Goal: Information Seeking & Learning: Learn about a topic

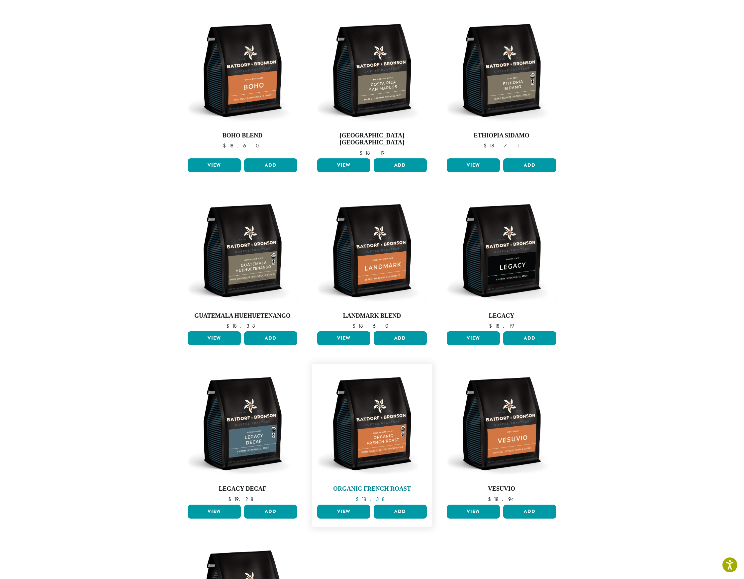
scroll to position [52, 0]
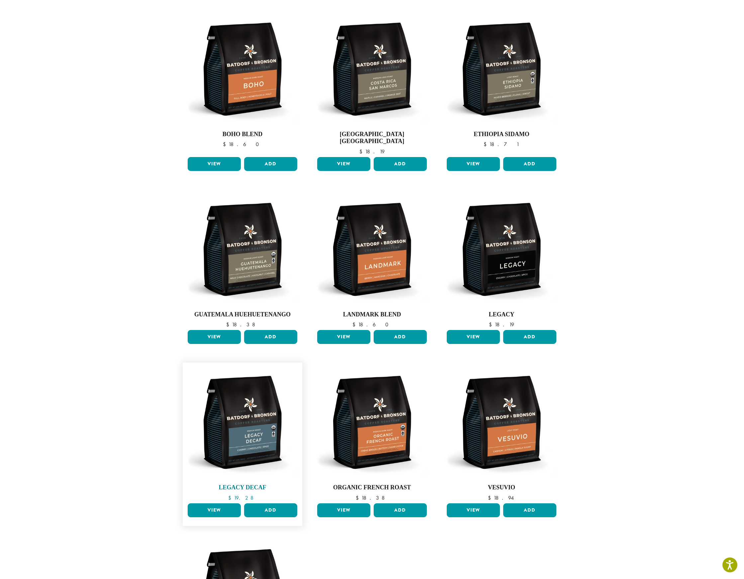
click at [240, 416] on img at bounding box center [242, 422] width 113 height 113
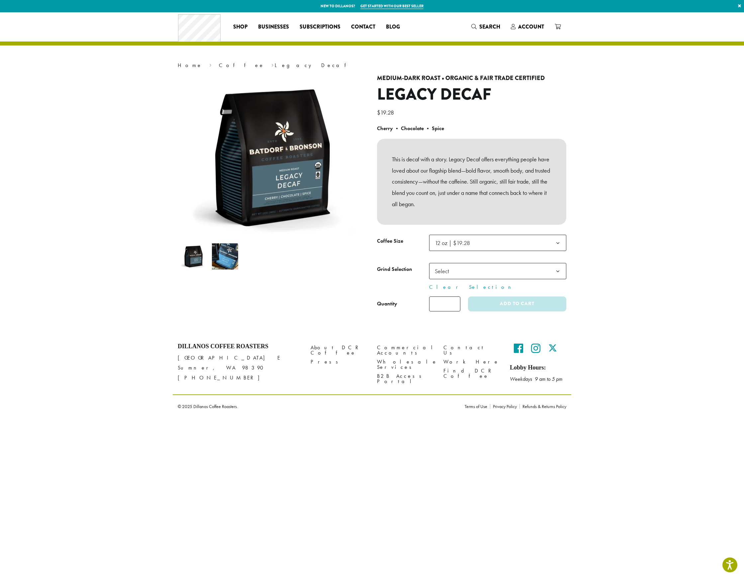
click at [190, 253] on img at bounding box center [193, 256] width 26 height 26
click at [219, 258] on img at bounding box center [225, 256] width 26 height 26
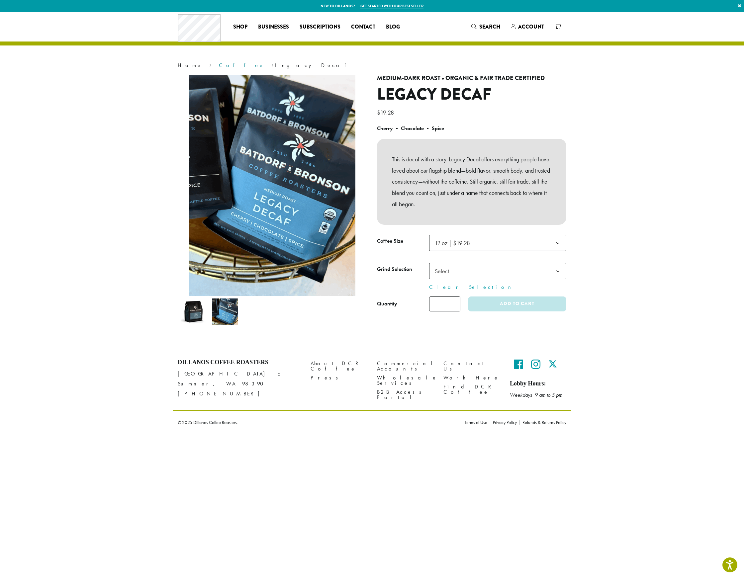
click at [219, 65] on link "Coffee" at bounding box center [241, 65] width 45 height 7
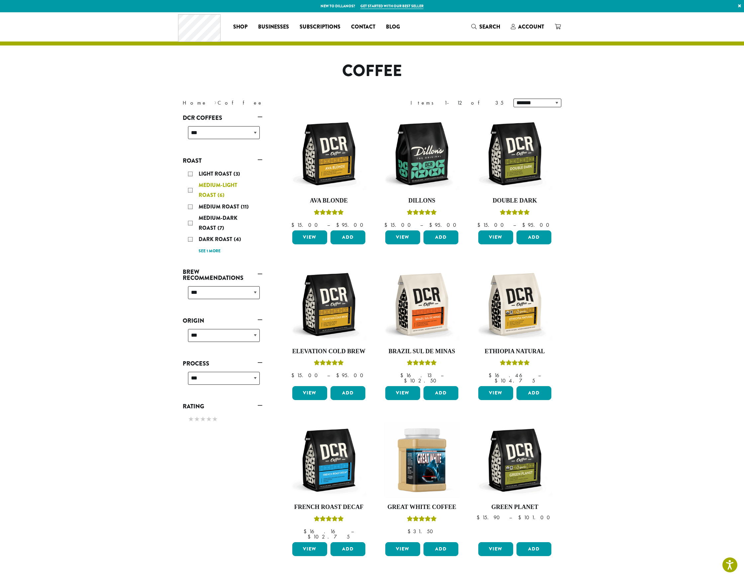
click at [191, 190] on div "Medium-Light Roast (6)" at bounding box center [224, 190] width 72 height 20
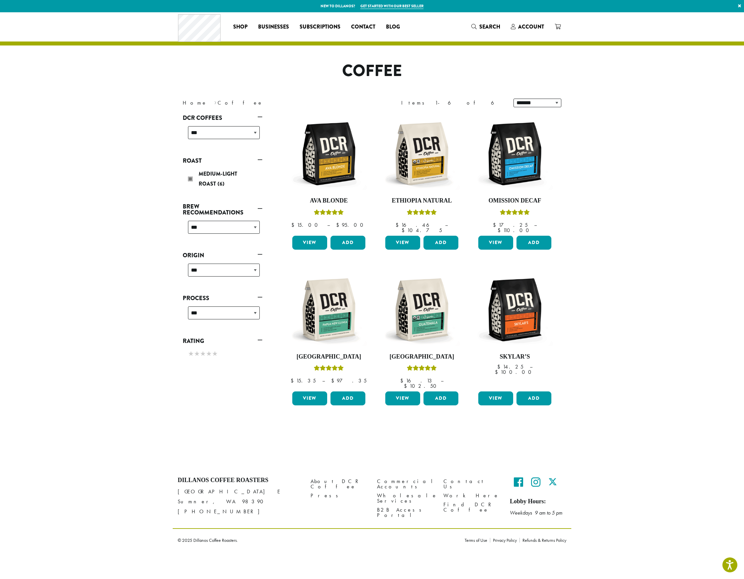
click at [259, 160] on link "Roast" at bounding box center [223, 160] width 80 height 11
click at [260, 160] on link "Roast" at bounding box center [223, 160] width 80 height 11
click at [222, 139] on div "**********" at bounding box center [223, 135] width 77 height 24
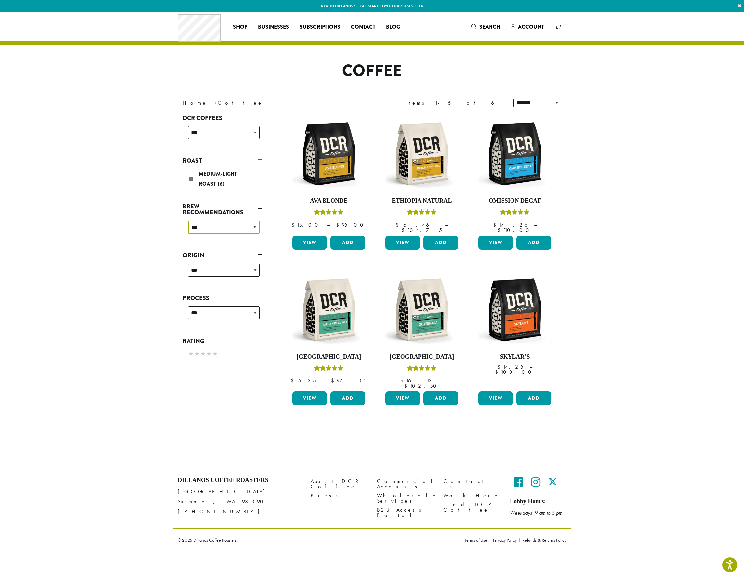
click at [223, 231] on select "**********" at bounding box center [224, 227] width 72 height 13
click at [324, 163] on img at bounding box center [328, 154] width 76 height 76
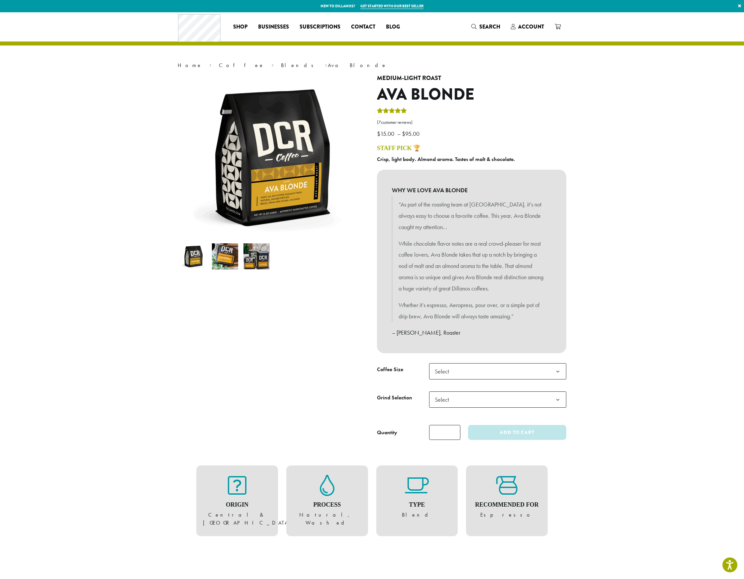
click at [222, 257] on img at bounding box center [225, 256] width 26 height 26
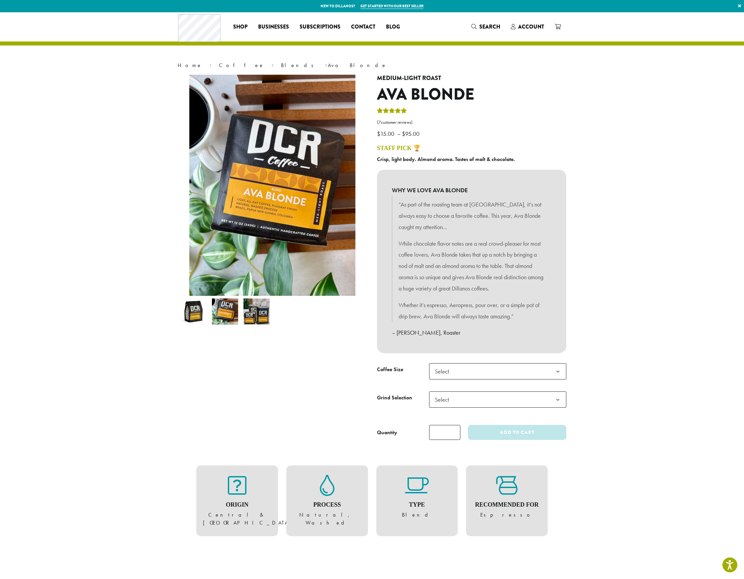
click at [259, 315] on img at bounding box center [256, 311] width 26 height 26
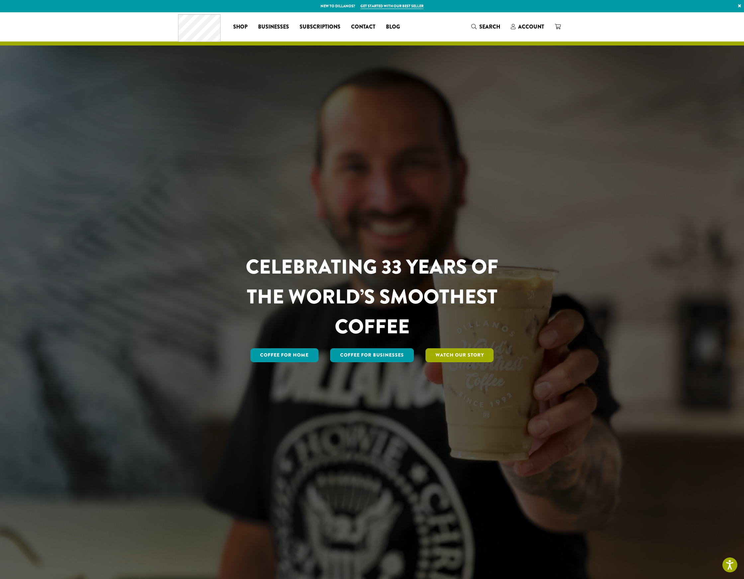
click at [451, 357] on link "Watch Our Story" at bounding box center [459, 355] width 68 height 14
click at [274, 26] on span "Businesses" at bounding box center [273, 27] width 31 height 8
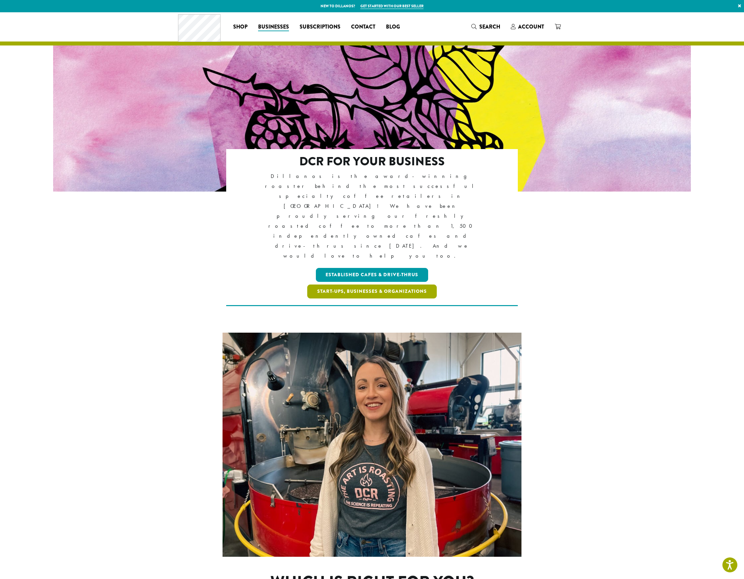
scroll to position [195, 0]
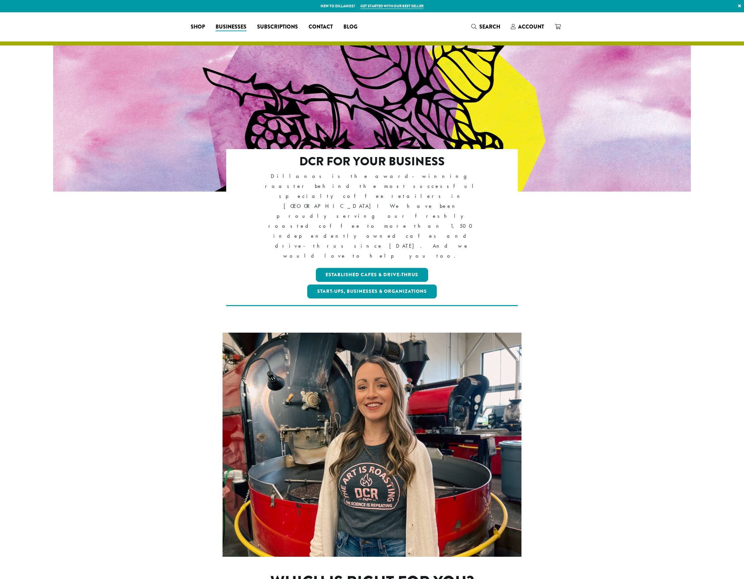
scroll to position [193, 0]
